Goal: Navigation & Orientation: Find specific page/section

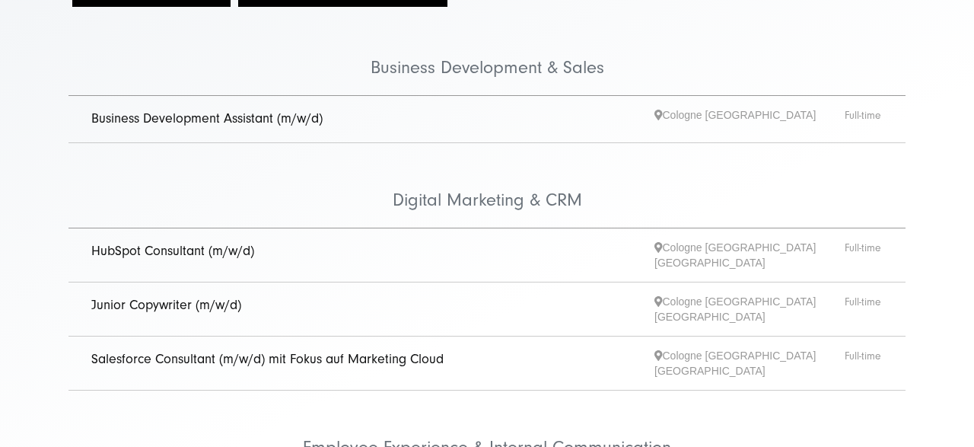
scroll to position [317, 0]
click at [191, 113] on link "Business Development Assistant (m/w/d)" at bounding box center [206, 118] width 231 height 16
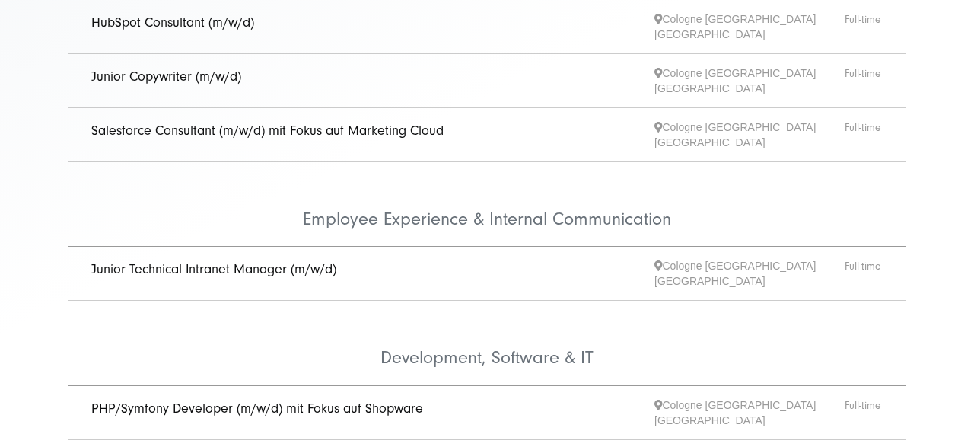
scroll to position [554, 0]
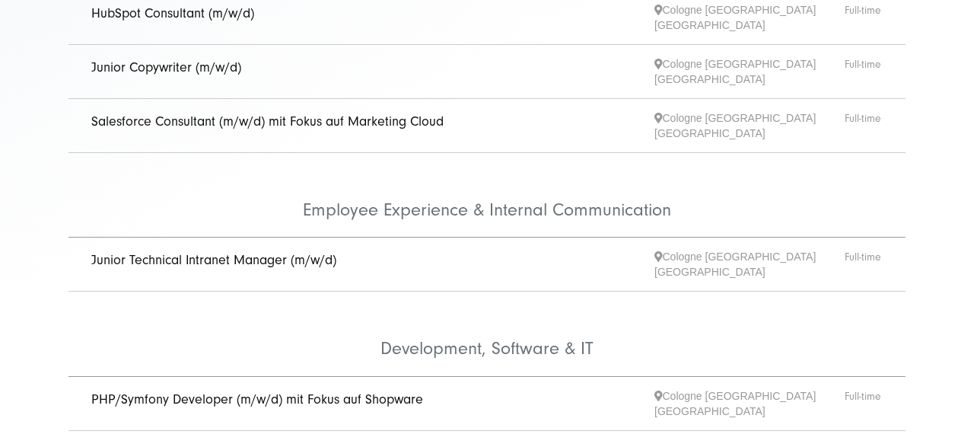
click at [182, 113] on link "Salesforce Consultant (m/w/d) mit Fokus auf Marketing Cloud" at bounding box center [267, 121] width 352 height 16
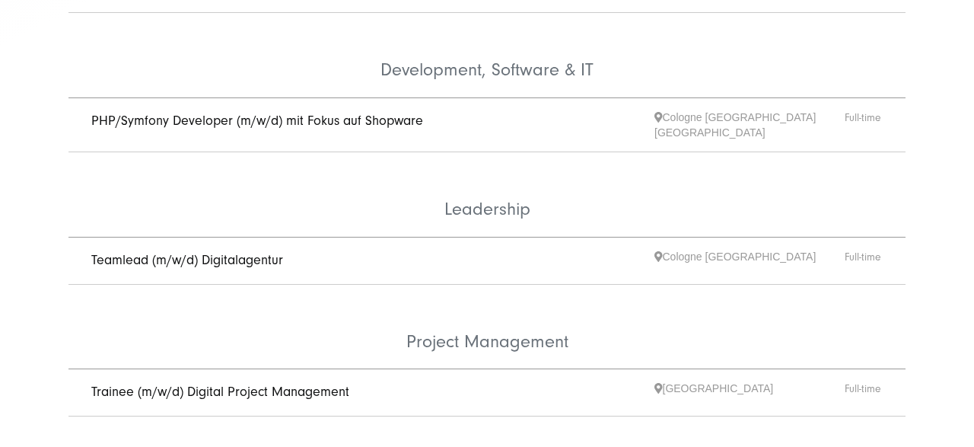
scroll to position [871, 0]
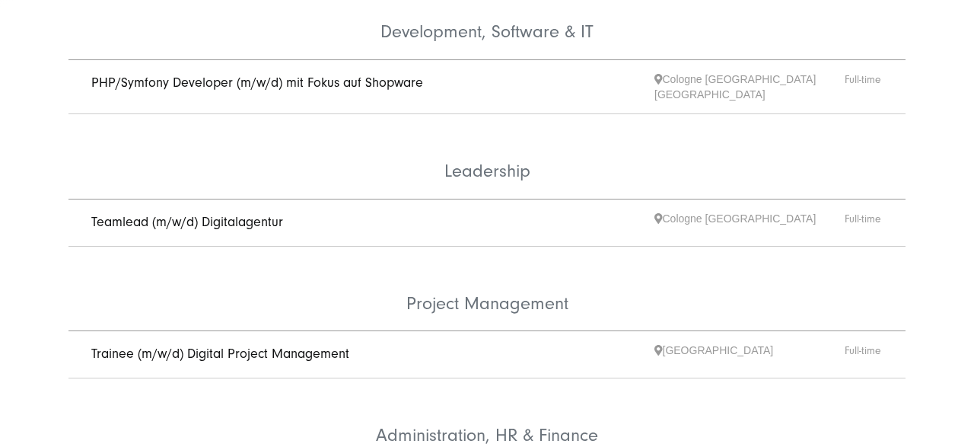
click at [196, 214] on link "Teamlead (m/w/d) Digitalagentur" at bounding box center [187, 222] width 192 height 16
